Goal: Use online tool/utility

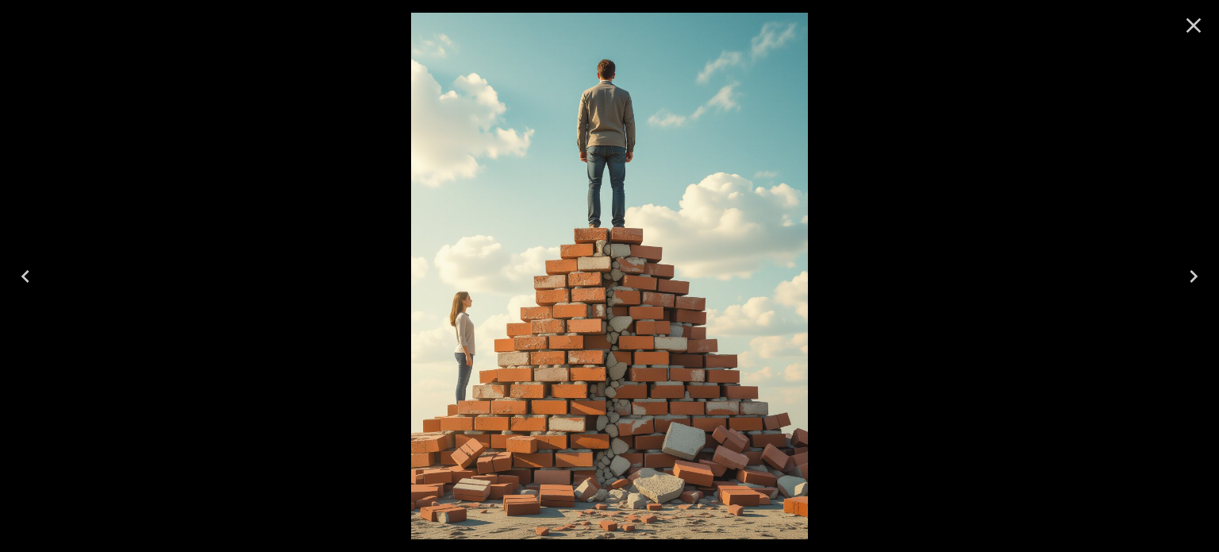
click at [1031, 107] on div at bounding box center [609, 276] width 1219 height 552
